Goal: Task Accomplishment & Management: Use online tool/utility

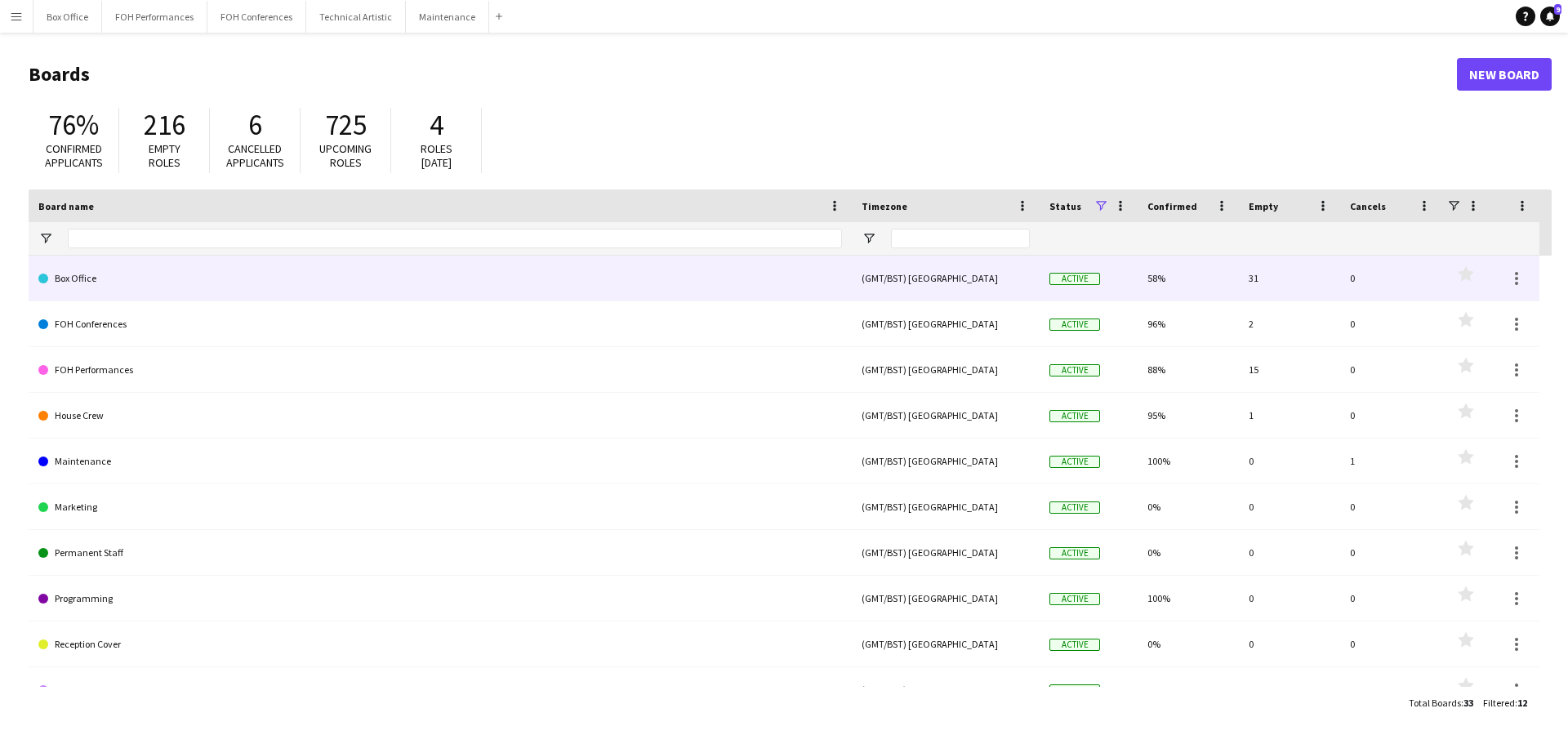
click at [71, 272] on link "Box Office" at bounding box center [441, 278] width 804 height 45
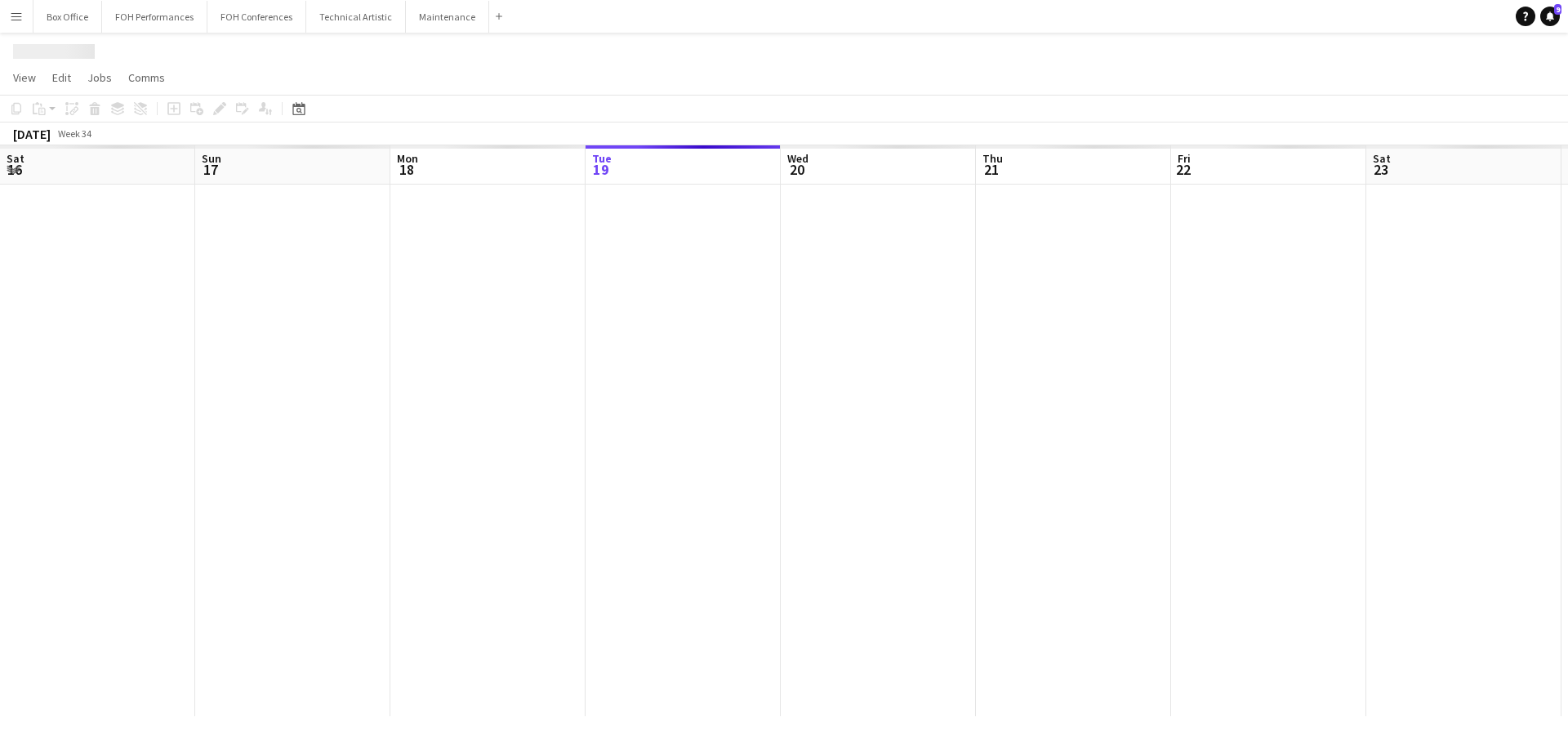
scroll to position [0, 390]
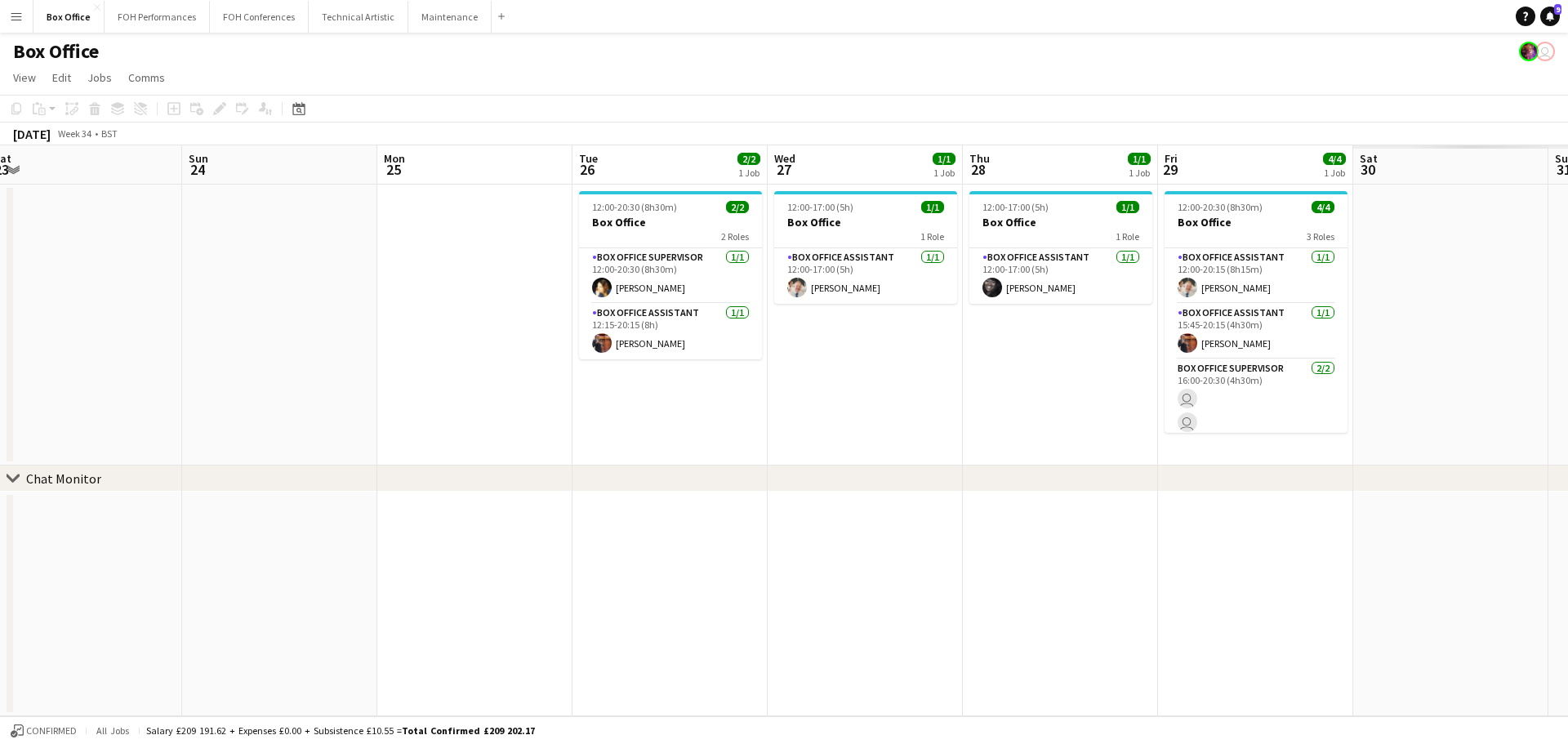
drag, startPoint x: 972, startPoint y: 161, endPoint x: 175, endPoint y: 167, distance: 797.0
click at [175, 167] on app-calendar-viewport "Wed 20 1/1 1 Job Thu 21 1/1 1 Job Fri 22 1/1 1 Job Sat 23 Sun 24 Mon 25 Tue 26 …" at bounding box center [784, 431] width 1568 height 571
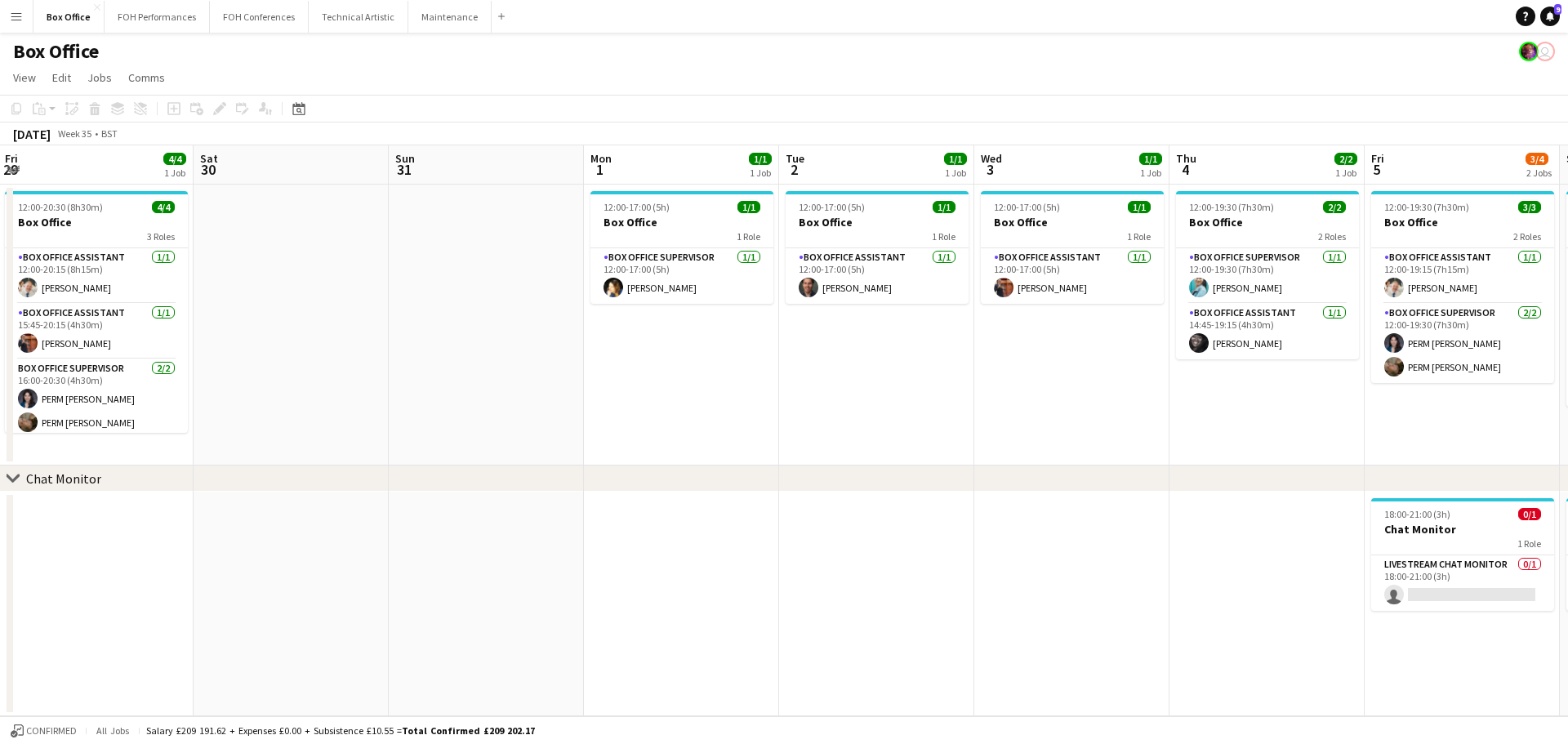
drag, startPoint x: 1438, startPoint y: 169, endPoint x: 473, endPoint y: 228, distance: 966.8
click at [473, 228] on app-calendar-viewport "Tue 26 2/2 1 Job Wed 27 1/1 1 Job Thu 28 1/1 1 Job Fri 29 4/4 1 Job Sat 30 Sun …" at bounding box center [784, 431] width 1568 height 571
click at [847, 221] on h3 "Box Office" at bounding box center [876, 222] width 183 height 15
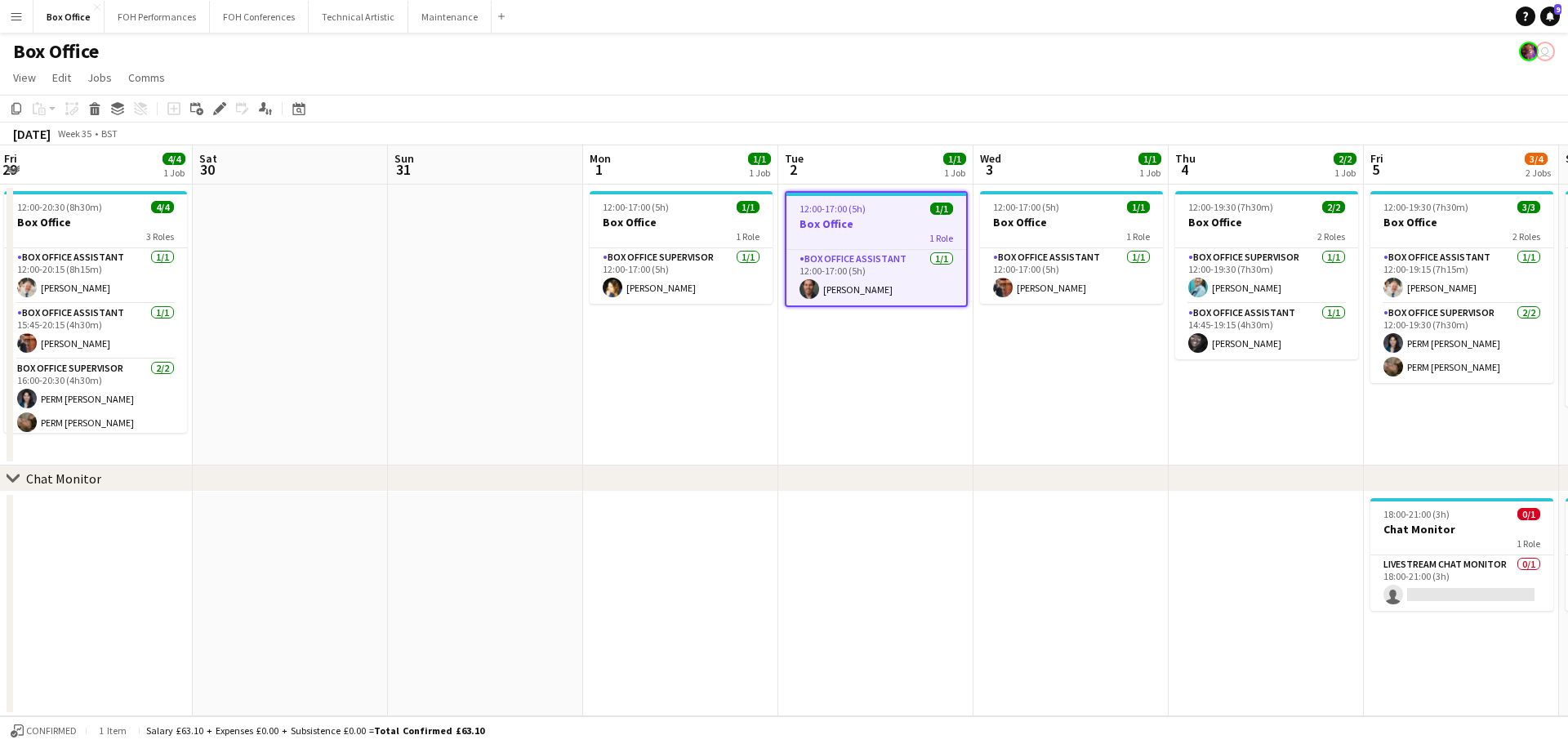
click at [888, 361] on app-date-cell "12:00-17:00 (5h) 1/1 Box Office 1 Role Box Office Assistant [DATE] 12:00-17:00 …" at bounding box center [876, 325] width 195 height 281
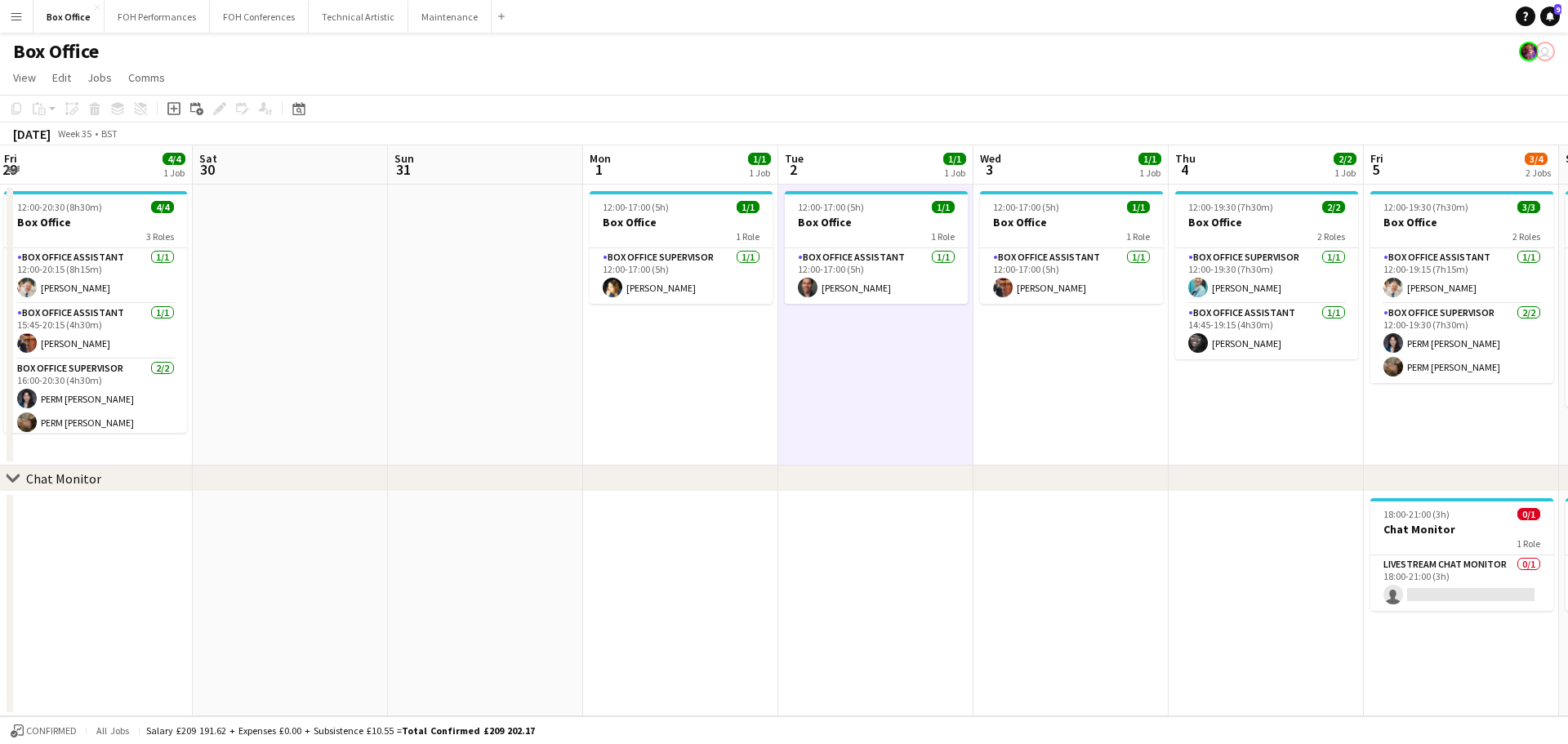
click at [1102, 385] on app-date-cell "12:00-17:00 (5h) 1/1 Box Office 1 Role Box Office Assistant [DATE] 12:00-17:00 …" at bounding box center [1070, 325] width 195 height 281
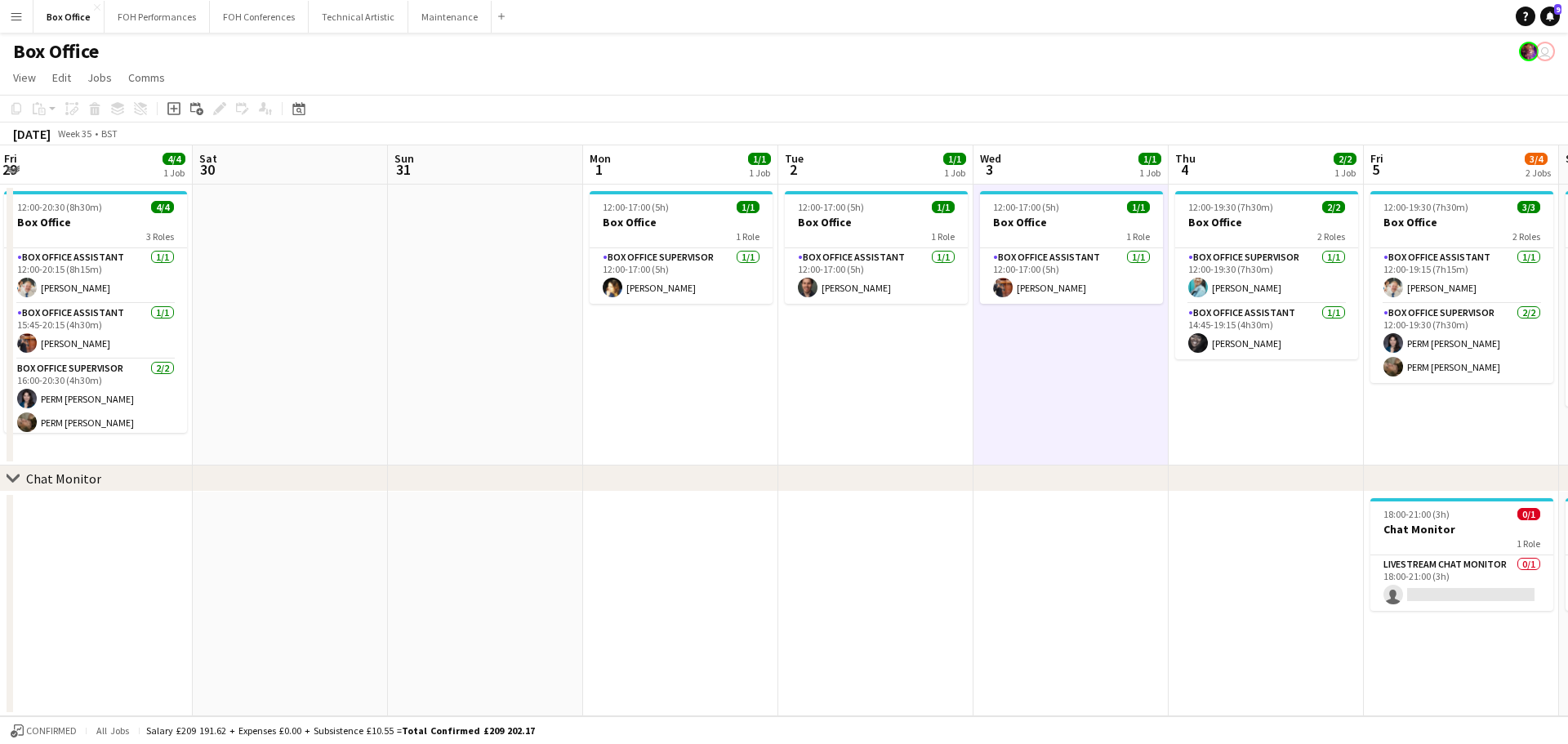
drag, startPoint x: 884, startPoint y: 403, endPoint x: 770, endPoint y: 400, distance: 114.0
click at [883, 401] on app-date-cell "12:00-17:00 (5h) 1/1 Box Office 1 Role Box Office Assistant [DATE] 12:00-17:00 …" at bounding box center [876, 325] width 195 height 281
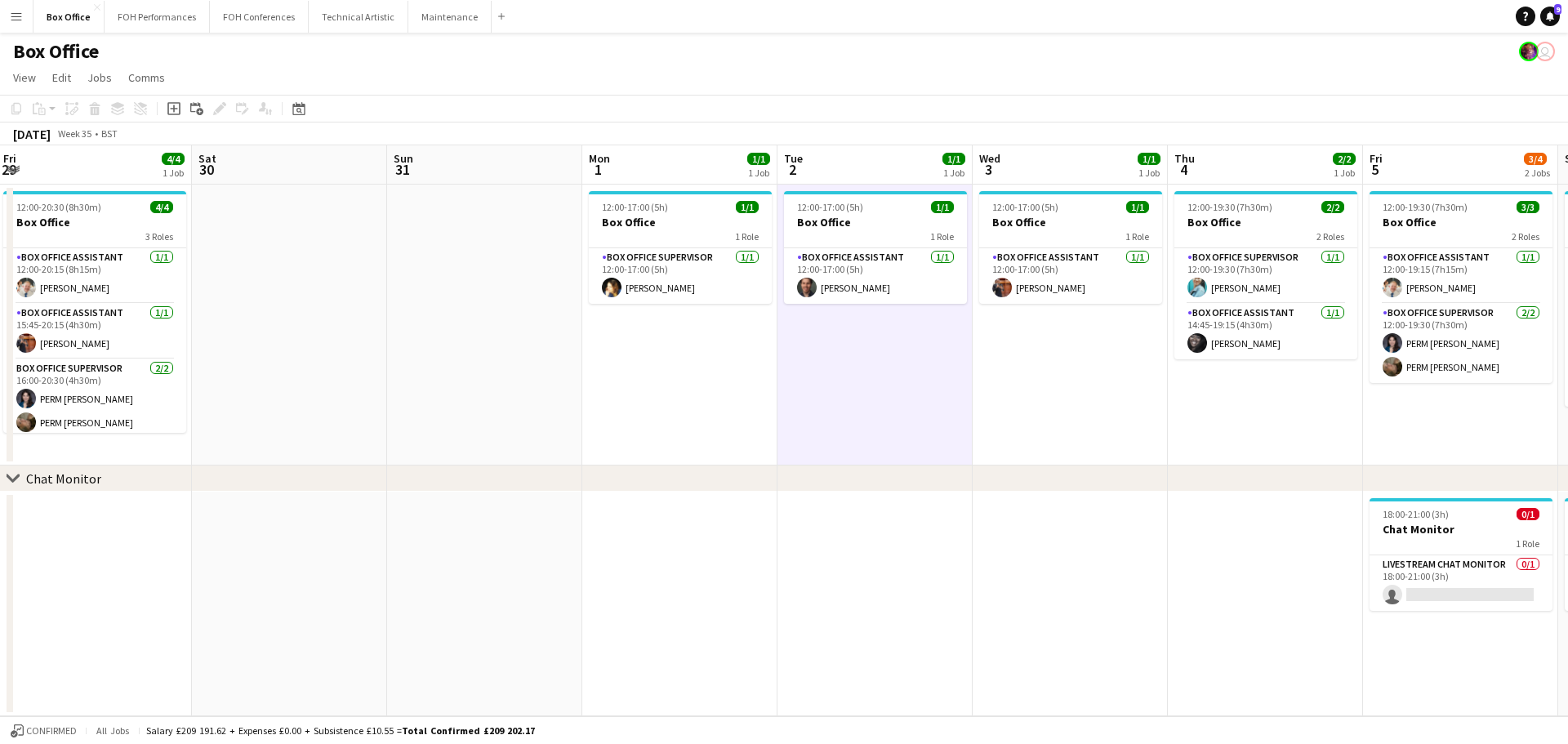
click at [668, 400] on app-date-cell "12:00-17:00 (5h) 1/1 Box Office 1 Role Box Office Supervisor [DATE] 12:00-17:00…" at bounding box center [679, 325] width 195 height 281
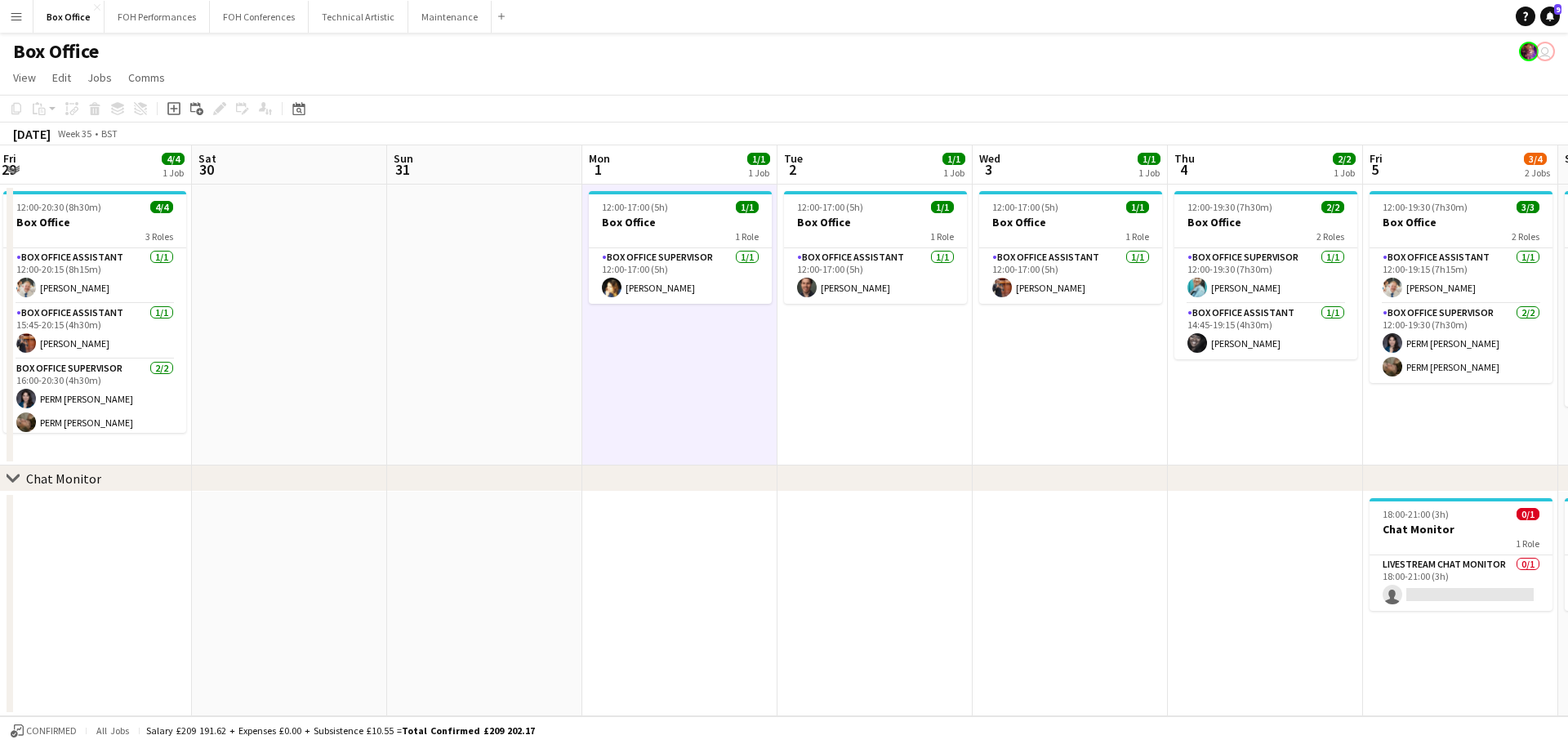
click at [887, 413] on app-date-cell "12:00-17:00 (5h) 1/1 Box Office 1 Role Box Office Assistant [DATE] 12:00-17:00 …" at bounding box center [875, 325] width 195 height 281
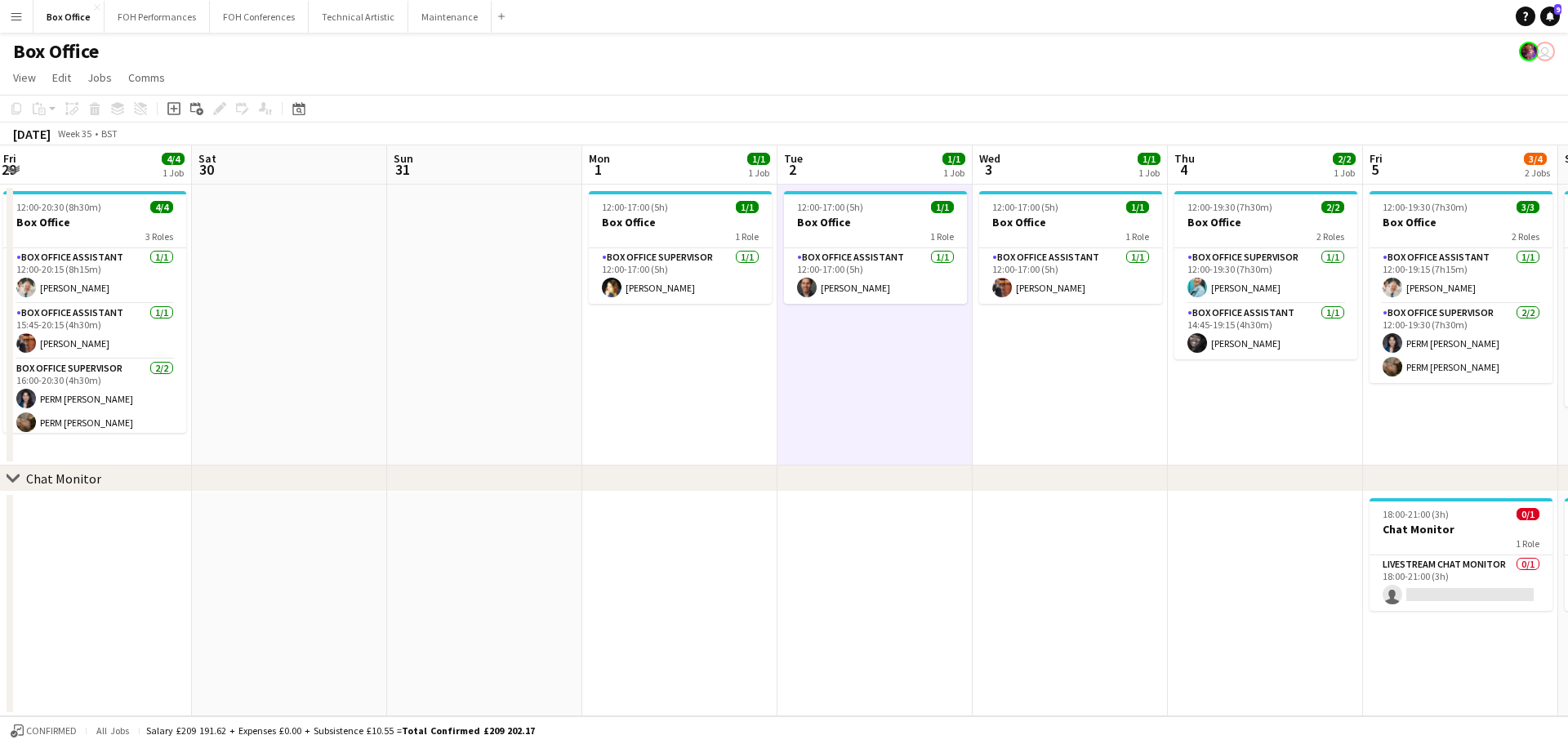
click at [1114, 413] on app-date-cell "12:00-17:00 (5h) 1/1 Box Office 1 Role Box Office Assistant [DATE] 12:00-17:00 …" at bounding box center [1070, 325] width 195 height 281
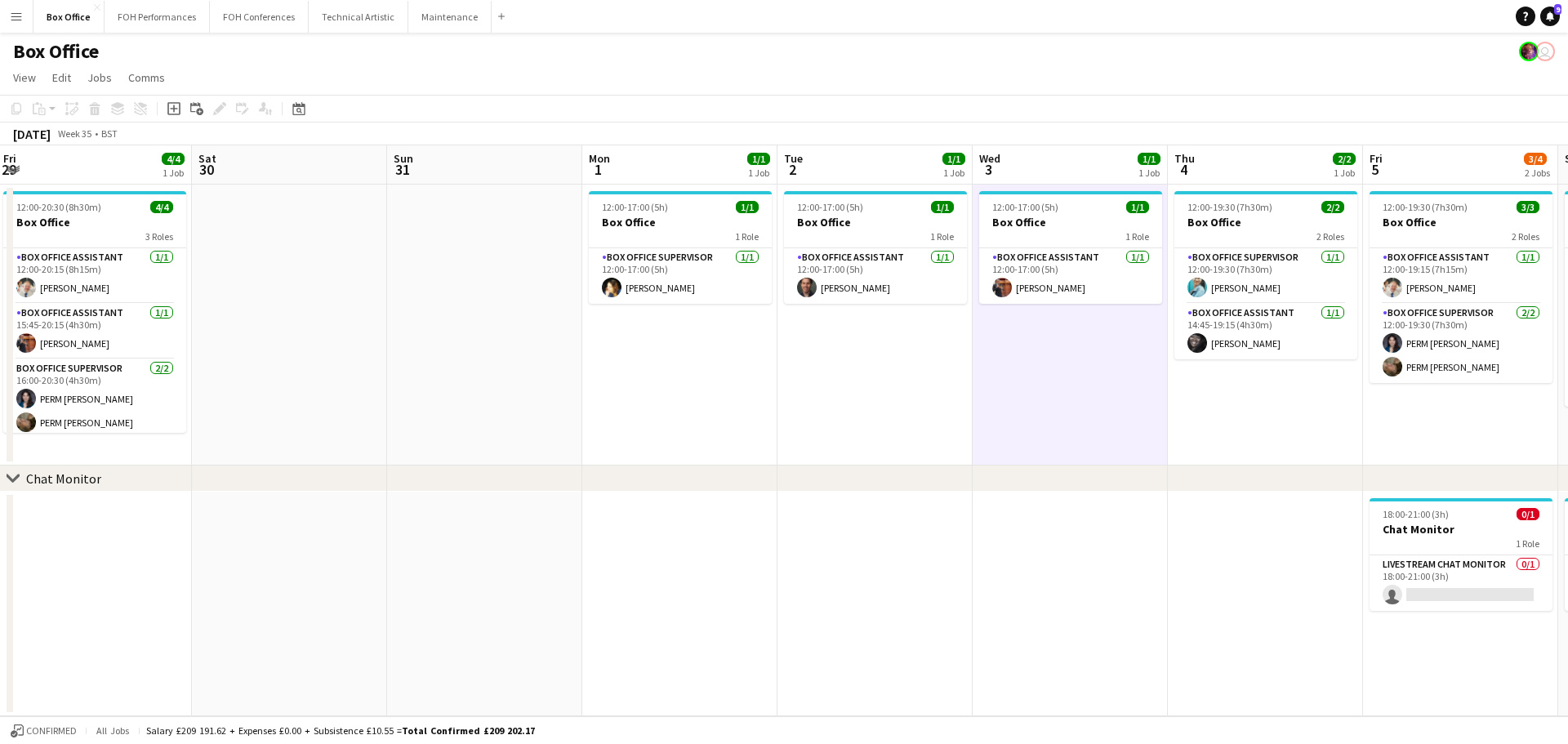
click at [1236, 438] on app-date-cell "12:00-19:30 (7h30m) 2/2 Box Office 2 Roles Box Office Supervisor [DATE] 12:00-1…" at bounding box center [1265, 325] width 195 height 281
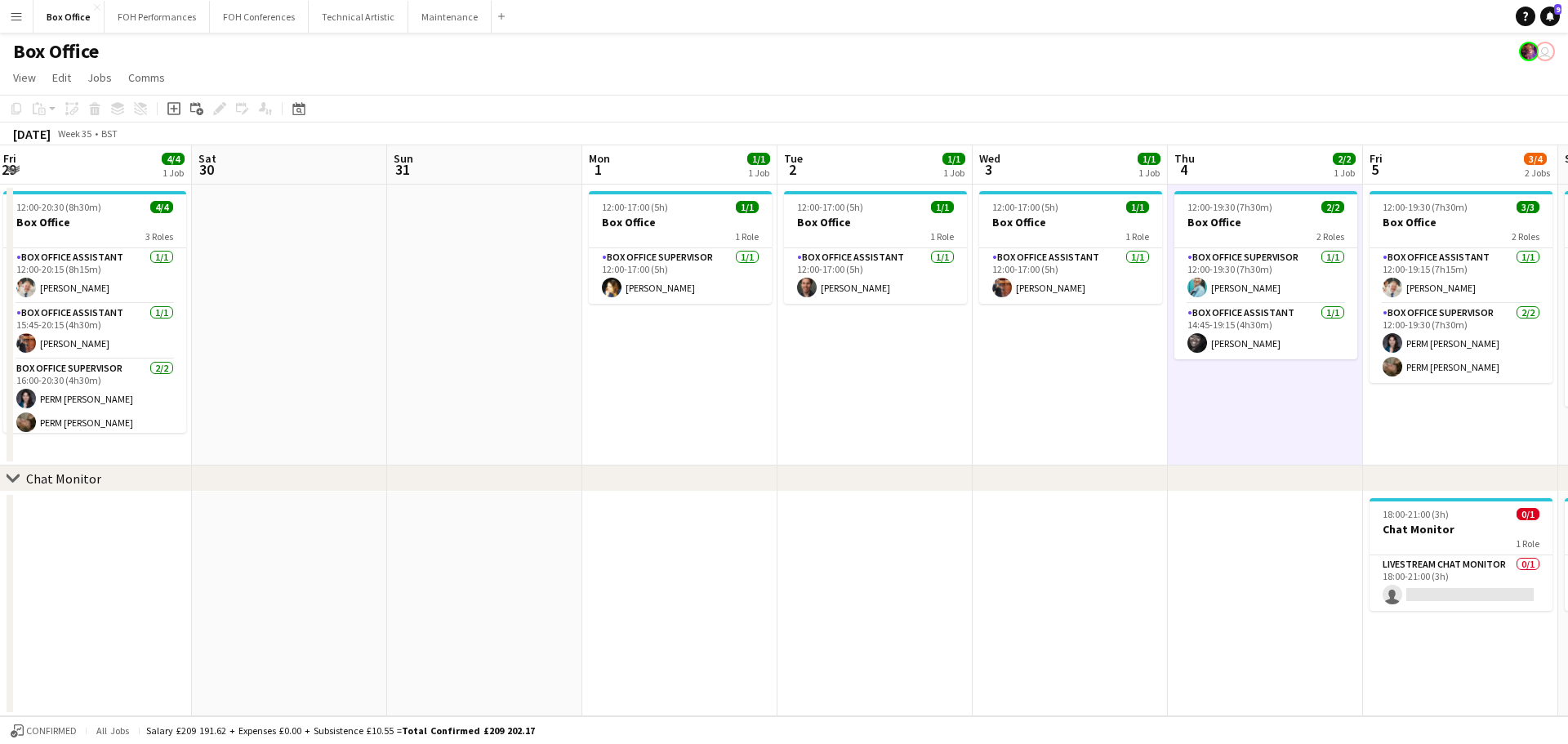
click at [1025, 421] on app-date-cell "12:00-17:00 (5h) 1/1 Box Office 1 Role Box Office Assistant [DATE] 12:00-17:00 …" at bounding box center [1070, 325] width 195 height 281
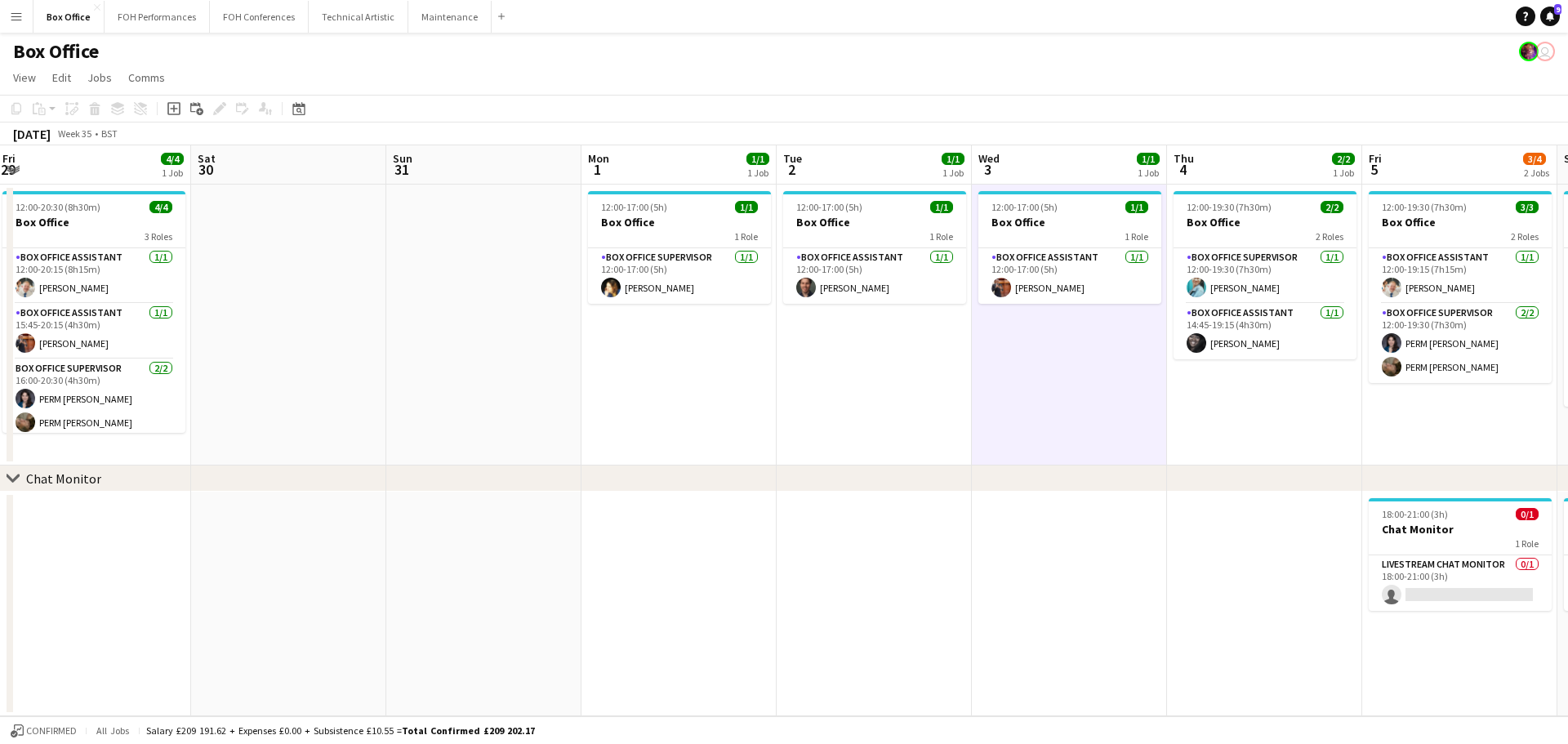
click at [852, 399] on app-date-cell "12:00-17:00 (5h) 1/1 Box Office 1 Role Box Office Assistant [DATE] 12:00-17:00 …" at bounding box center [874, 325] width 195 height 281
